Goal: Information Seeking & Learning: Check status

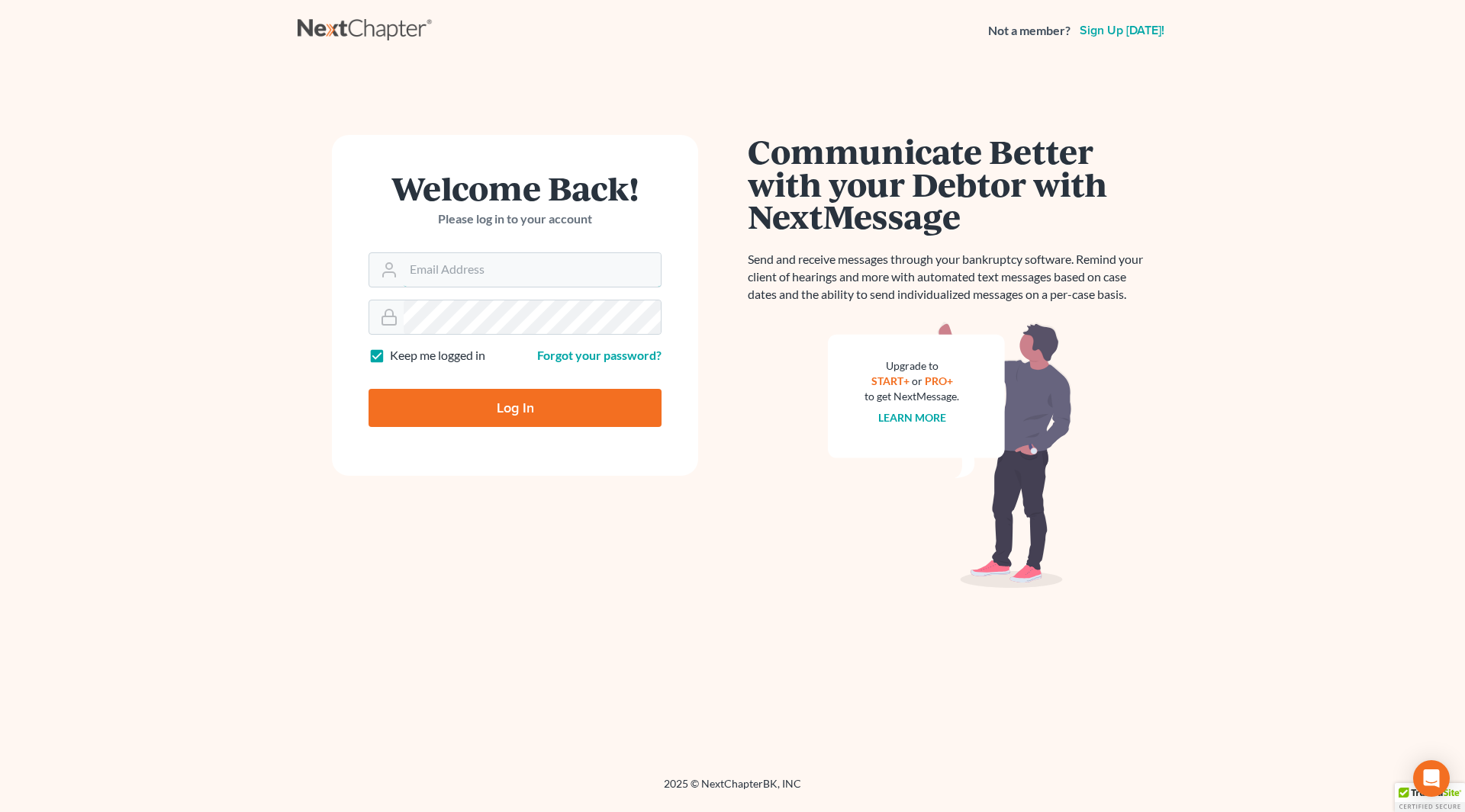
type input "wendy@cgwesq.com"
click at [521, 414] on input "Log In" at bounding box center [515, 407] width 293 height 38
type input "Thinking..."
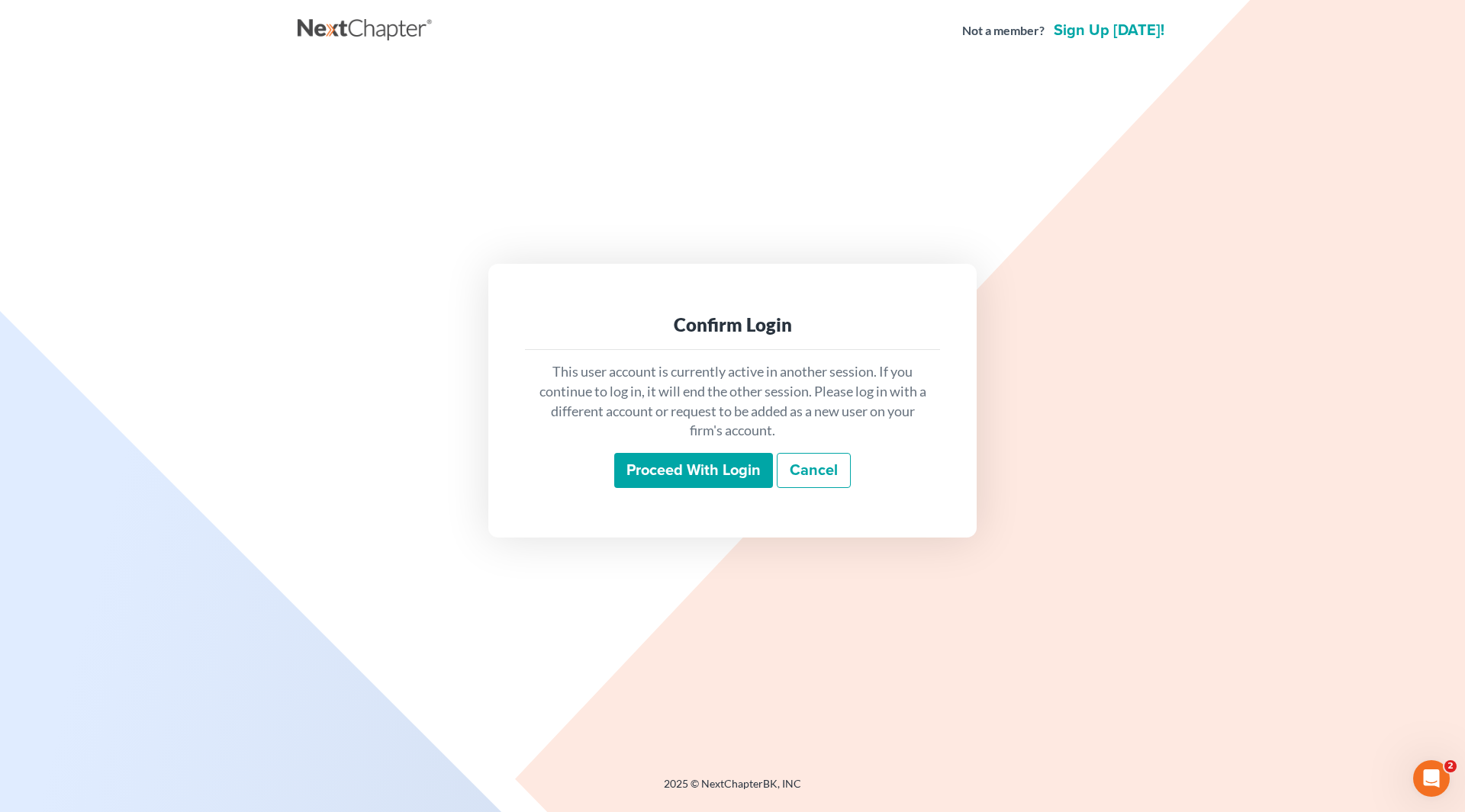
click at [693, 466] on input "Proceed with login" at bounding box center [694, 471] width 159 height 35
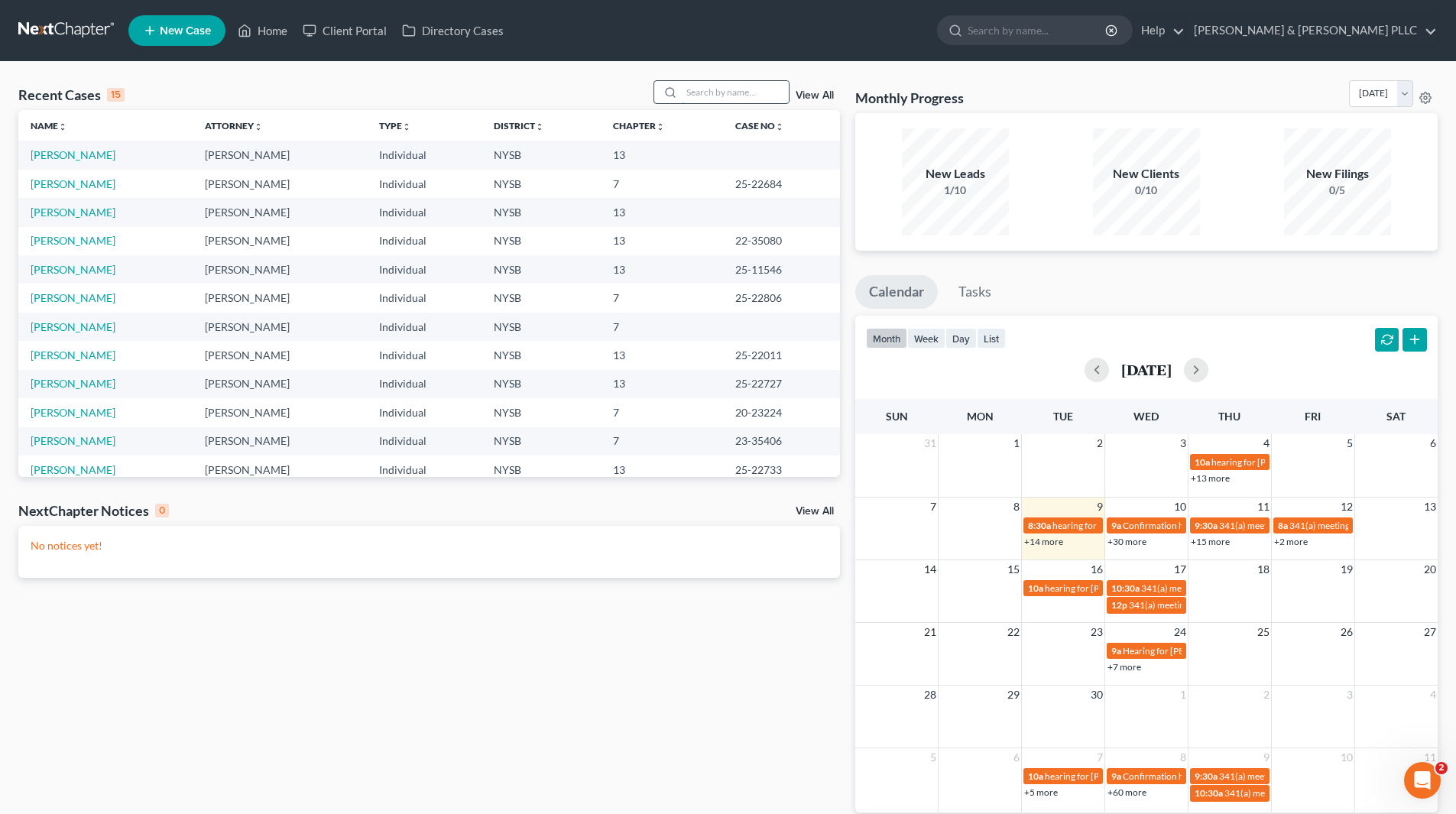
click at [759, 93] on input "search" at bounding box center [735, 93] width 107 height 23
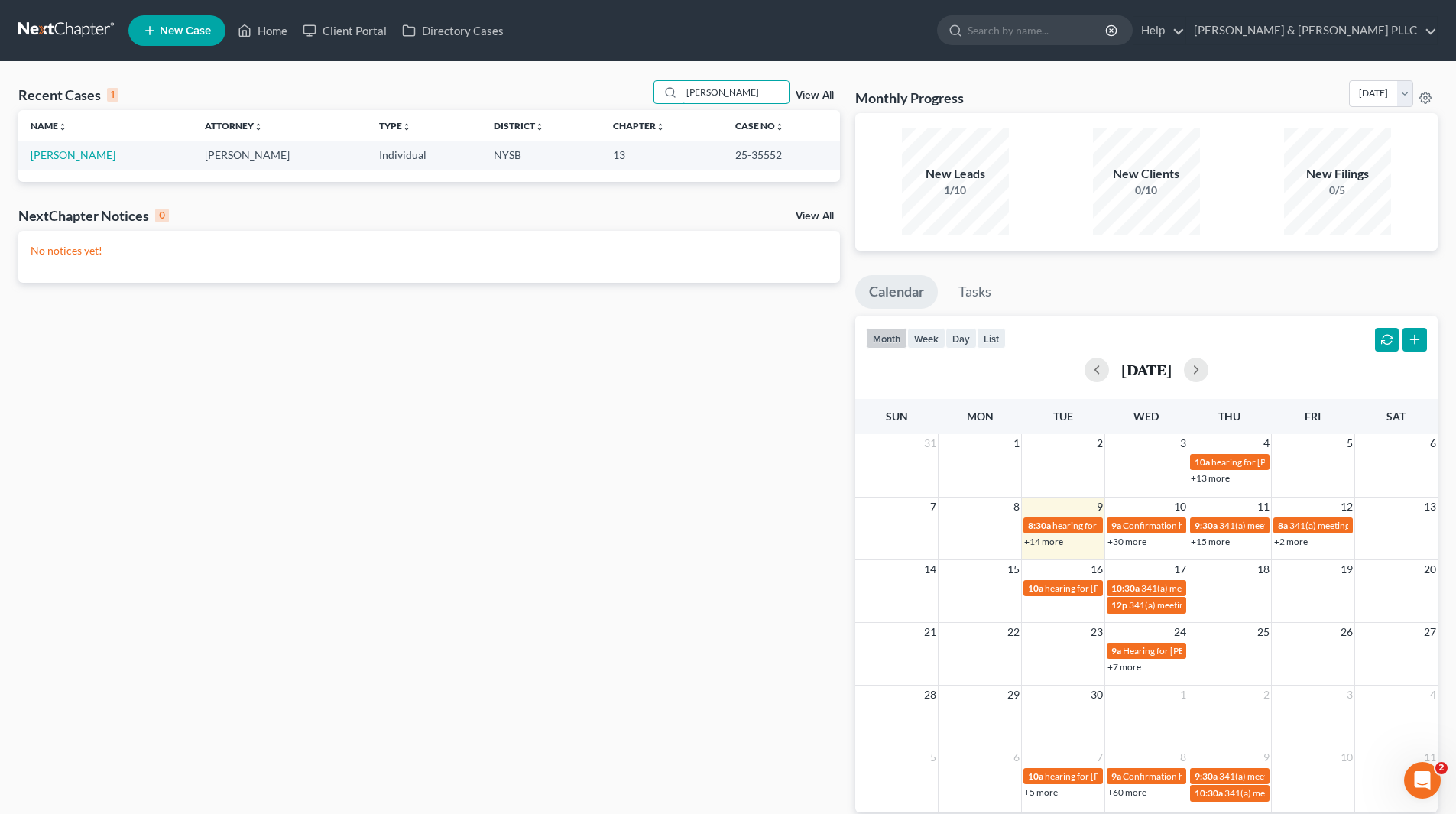
type input "Seward"
click at [85, 163] on td "Seward, Roger" at bounding box center [105, 155] width 175 height 28
click at [82, 163] on td "Seward, Roger" at bounding box center [105, 155] width 175 height 28
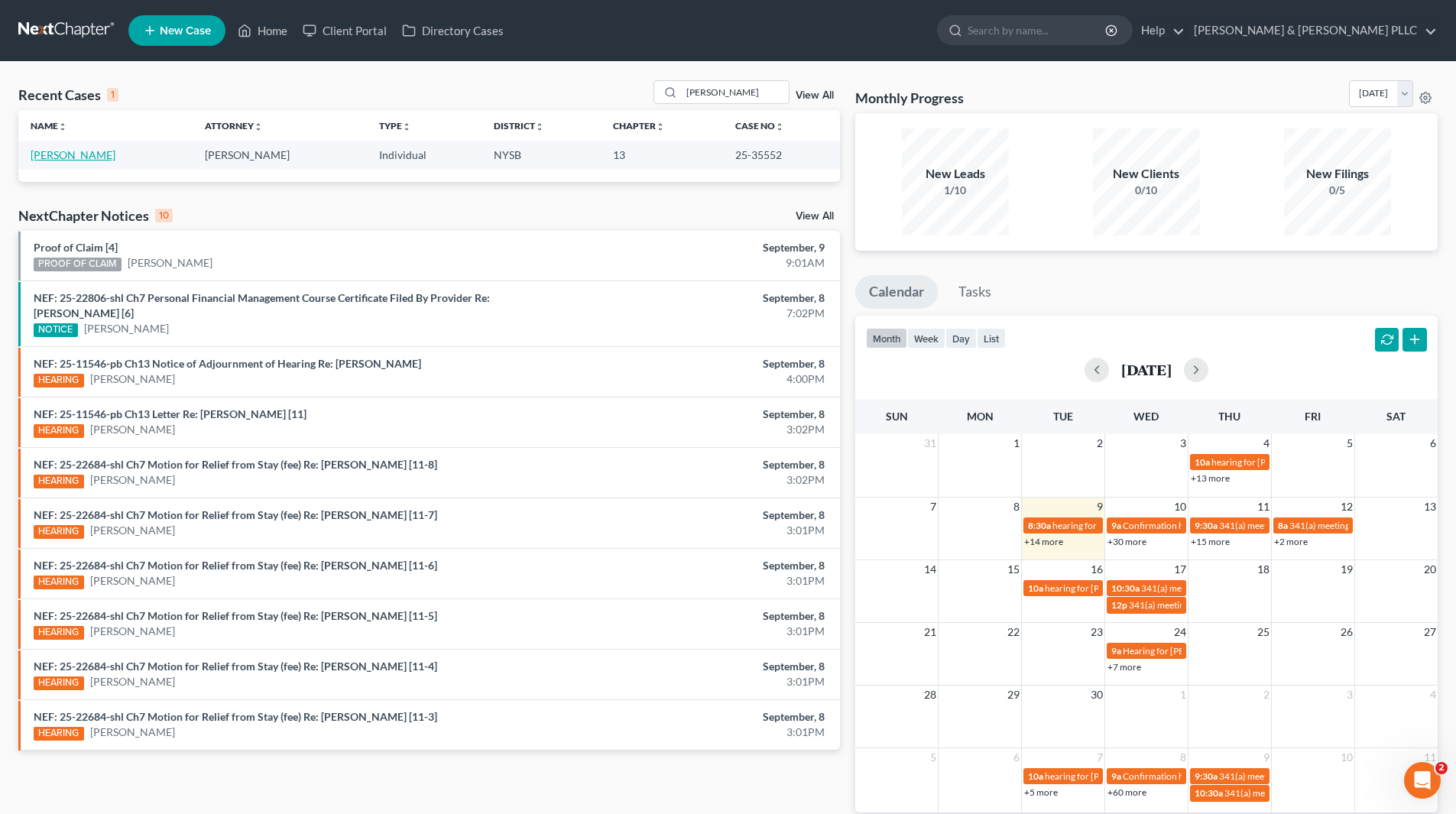
click at [64, 153] on link "Seward, Roger" at bounding box center [72, 155] width 85 height 13
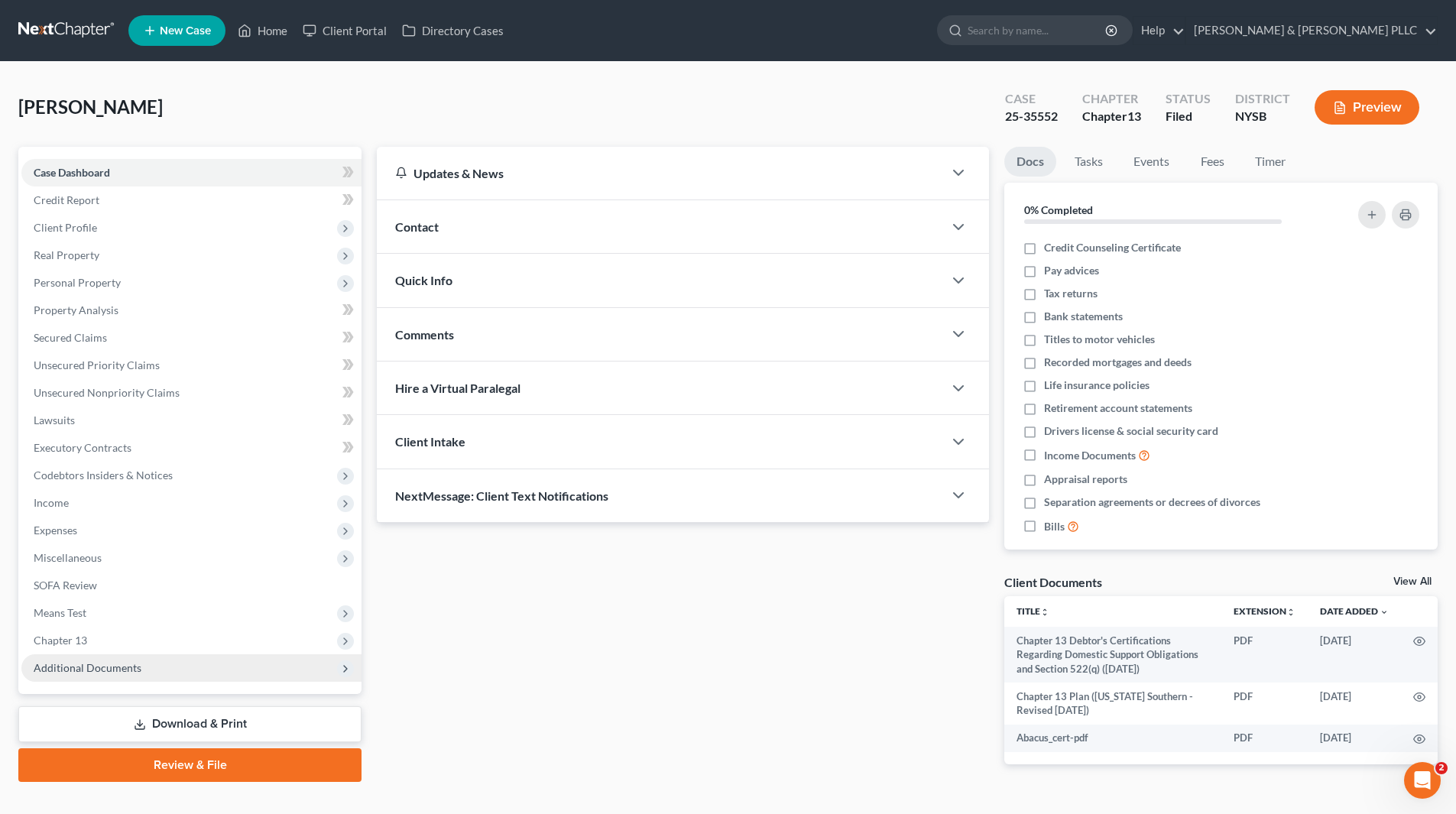
click at [122, 670] on span "Additional Documents" at bounding box center [88, 667] width 108 height 13
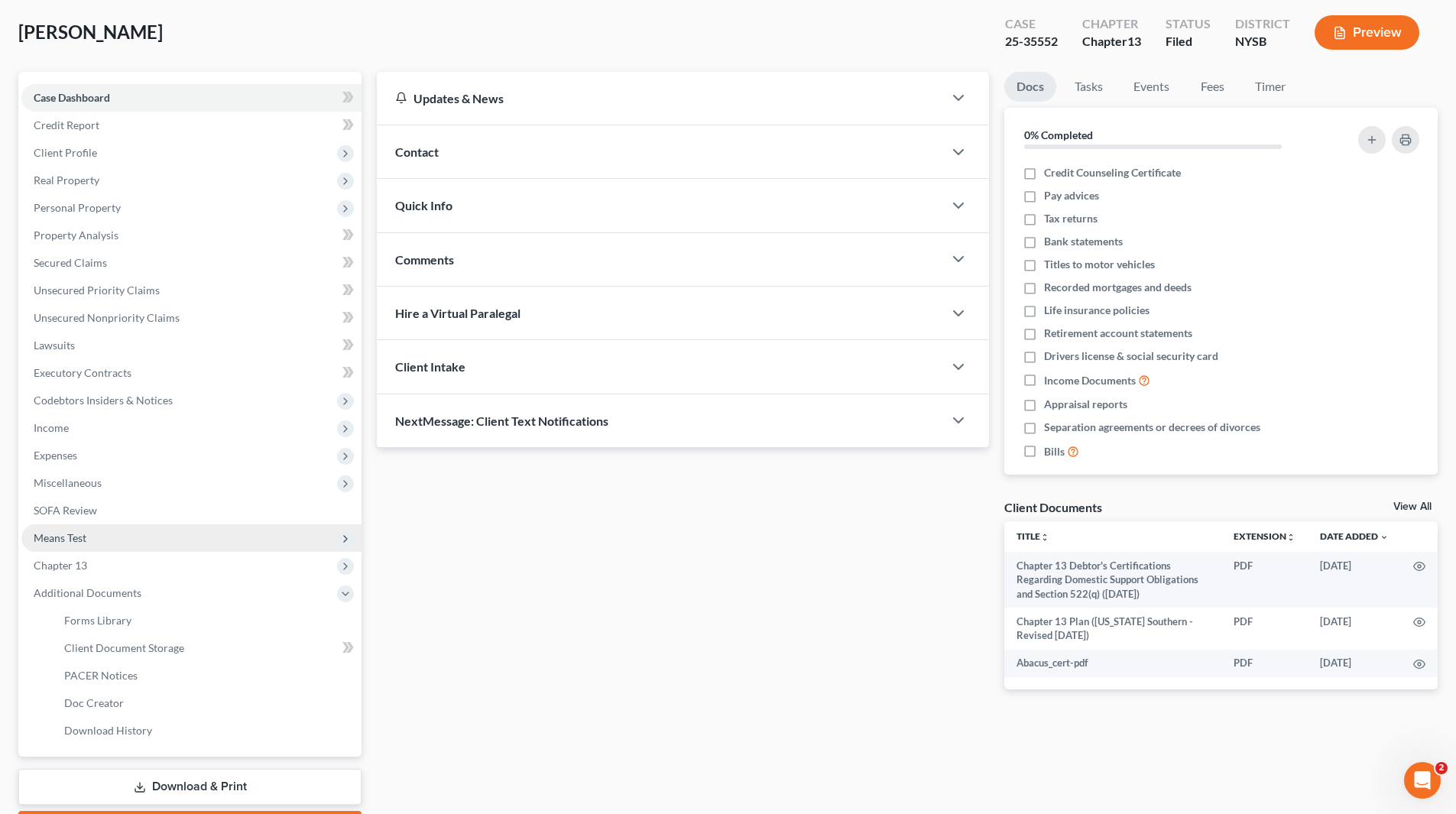
scroll to position [163, 0]
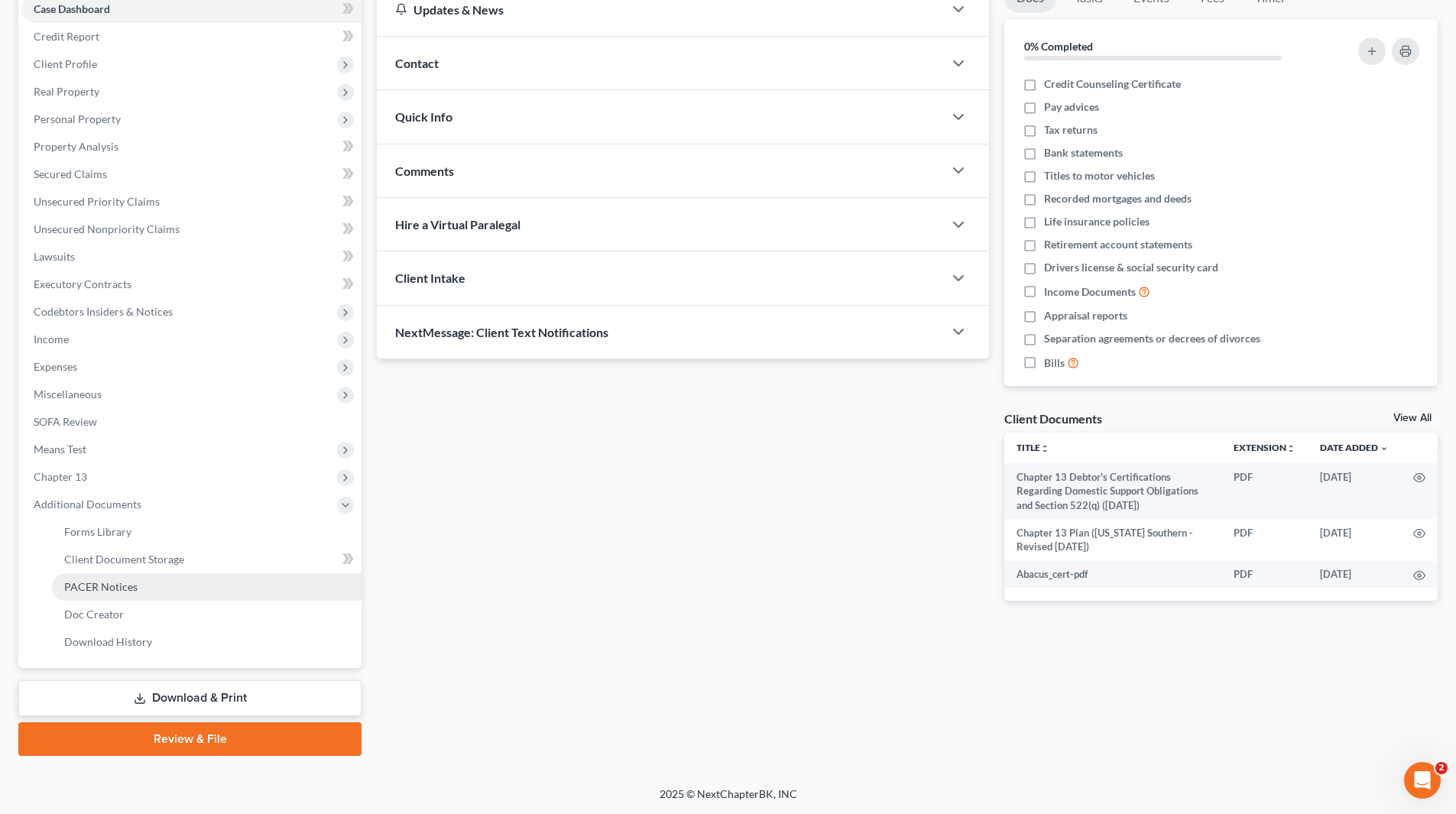
click at [129, 586] on span "PACER Notices" at bounding box center [101, 587] width 73 height 13
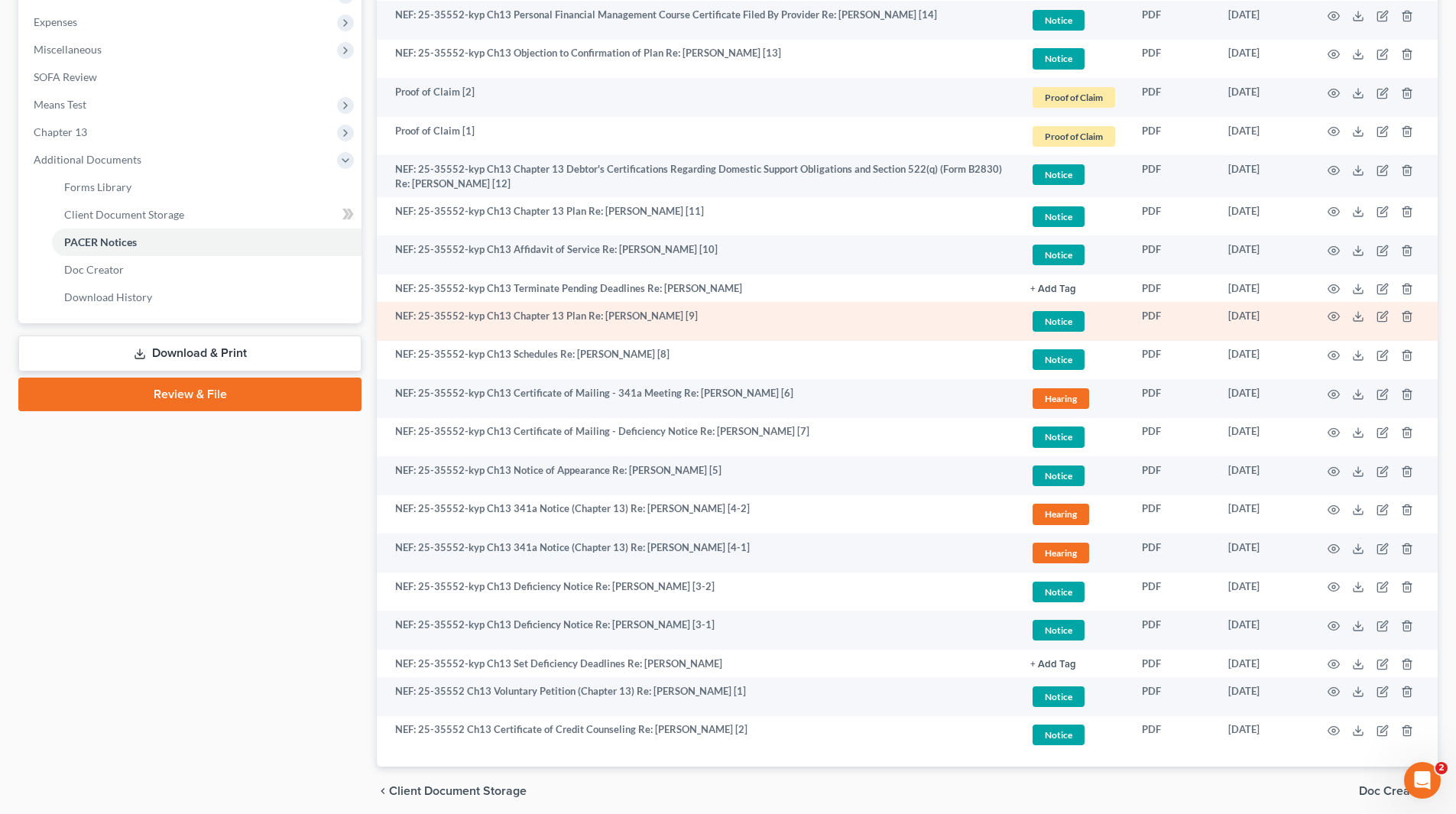
scroll to position [535, 0]
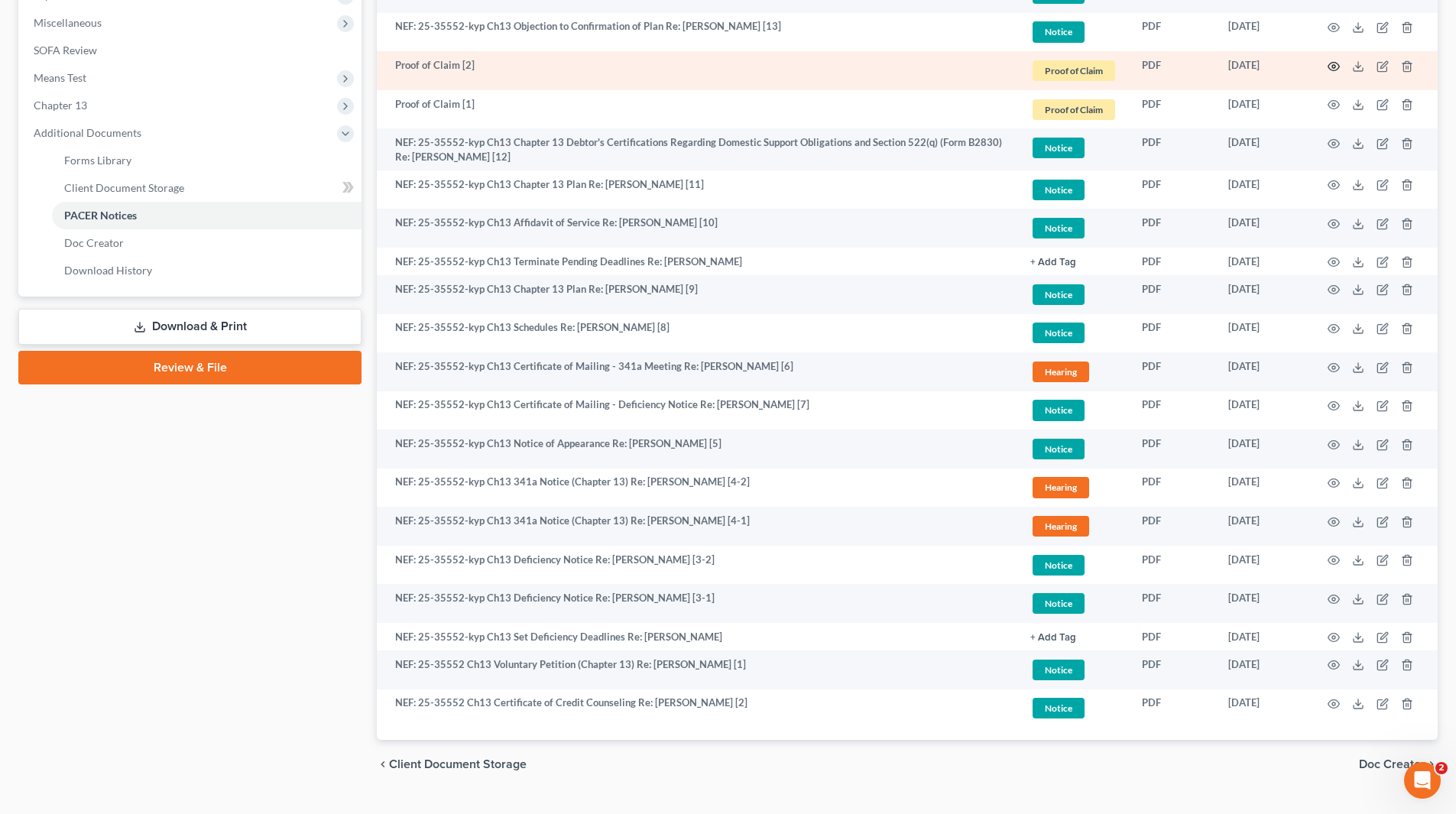
click at [1335, 68] on circle "button" at bounding box center [1334, 67] width 3 height 3
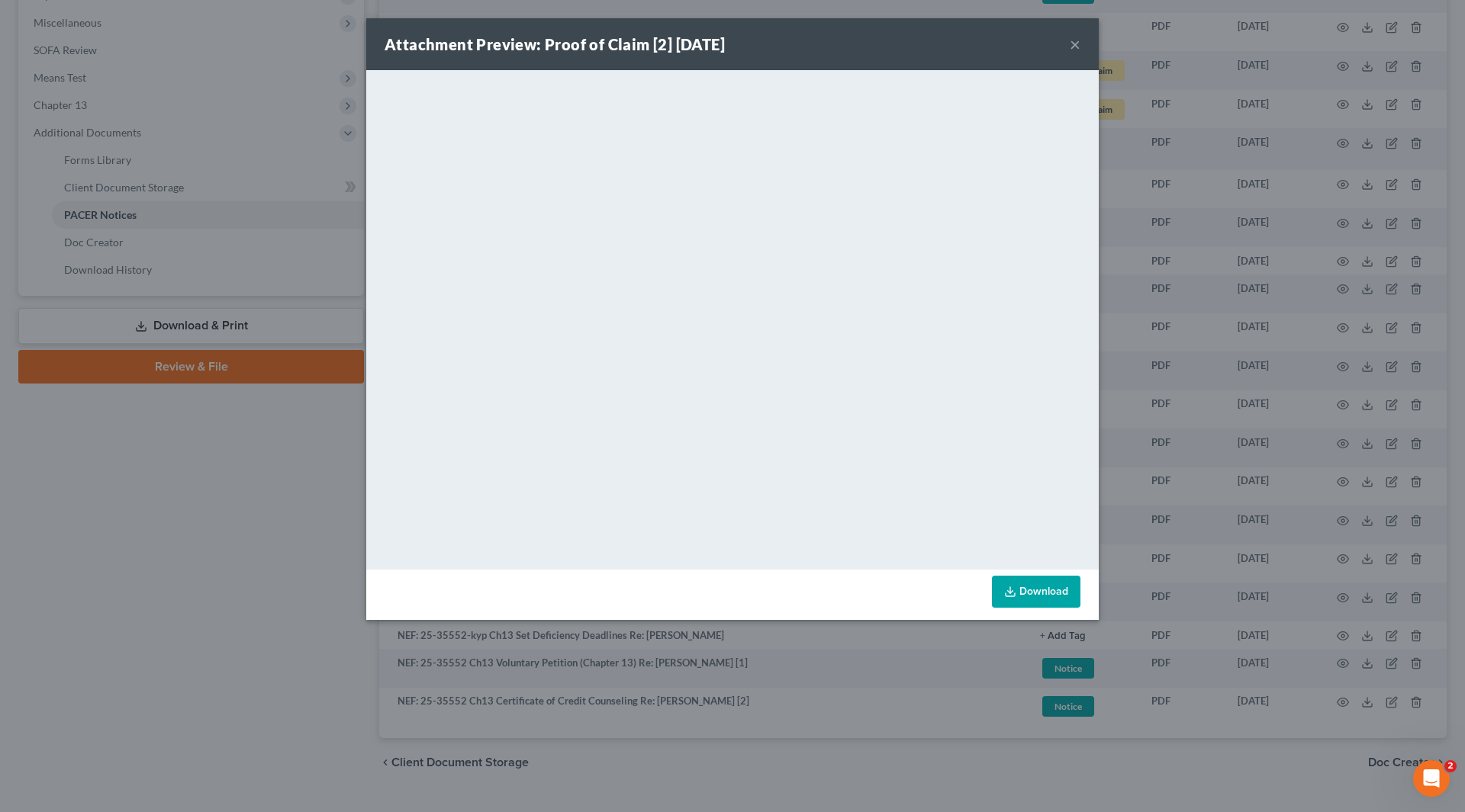
click at [1074, 49] on button "×" at bounding box center [1074, 44] width 10 height 18
